Goal: Task Accomplishment & Management: Use online tool/utility

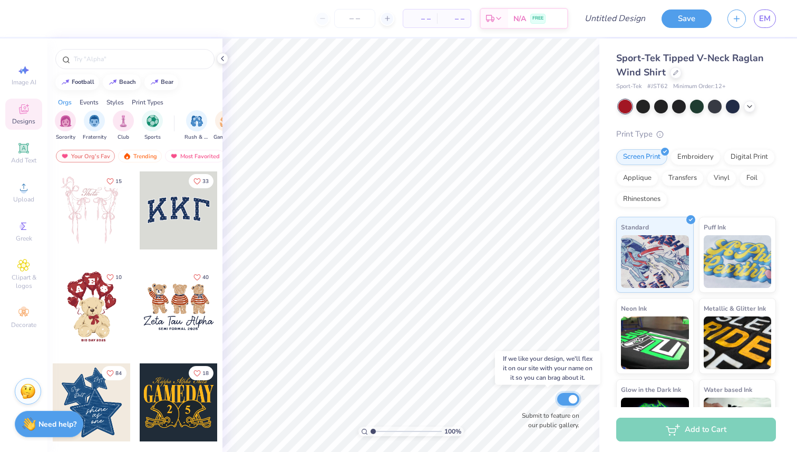
click at [571, 399] on input "Submit to feature on our public gallery." at bounding box center [568, 399] width 22 height 13
checkbox input "false"
click at [751, 104] on icon at bounding box center [749, 105] width 8 height 8
click at [773, 109] on div at bounding box center [697, 107] width 158 height 14
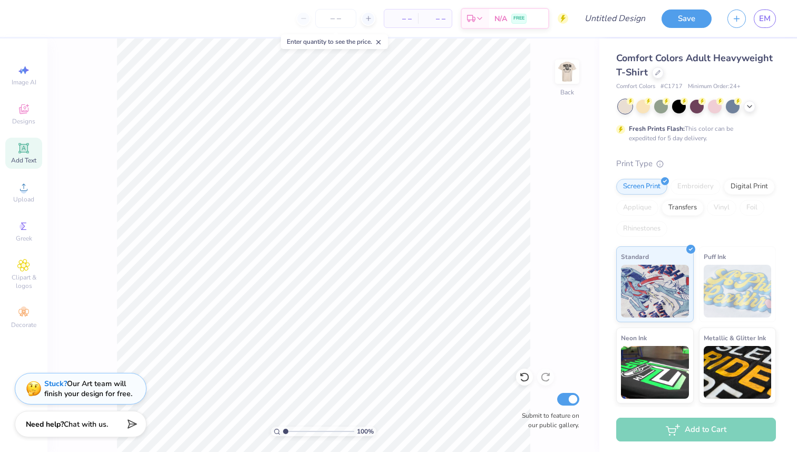
click at [18, 153] on icon at bounding box center [23, 148] width 13 height 13
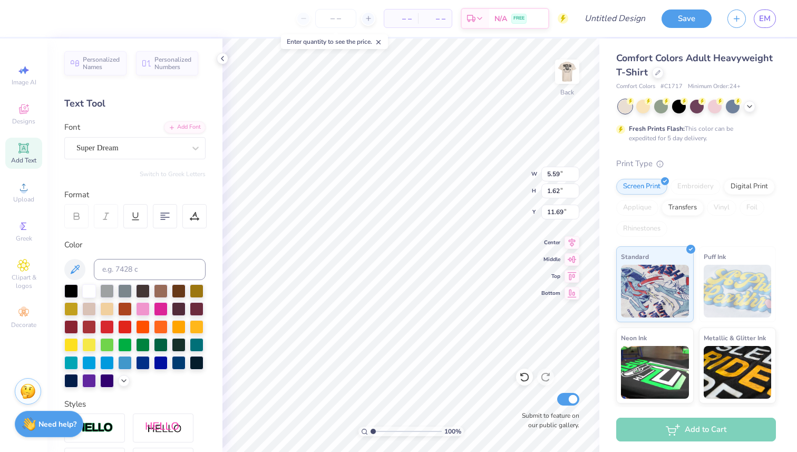
type textarea "a"
type textarea "ASA"
type input "3.00"
click at [641, 106] on div at bounding box center [643, 106] width 14 height 14
click at [660, 106] on div at bounding box center [661, 106] width 14 height 14
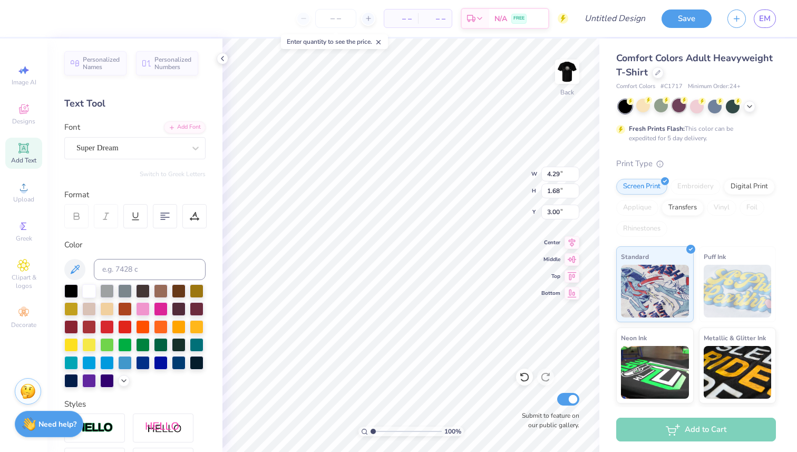
click at [681, 108] on div at bounding box center [679, 106] width 14 height 14
click at [572, 72] on img at bounding box center [567, 72] width 42 height 42
click at [750, 104] on polyline at bounding box center [749, 105] width 4 height 2
